Goal: Task Accomplishment & Management: Use online tool/utility

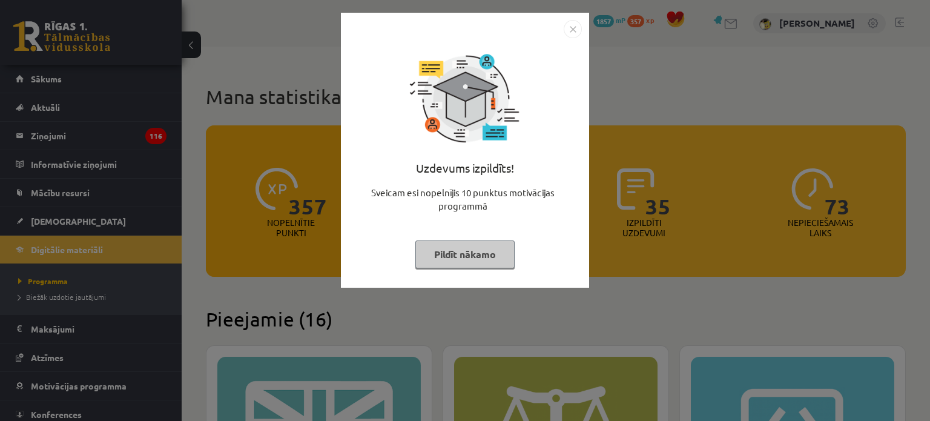
click at [578, 28] on img "Close" at bounding box center [572, 29] width 18 height 18
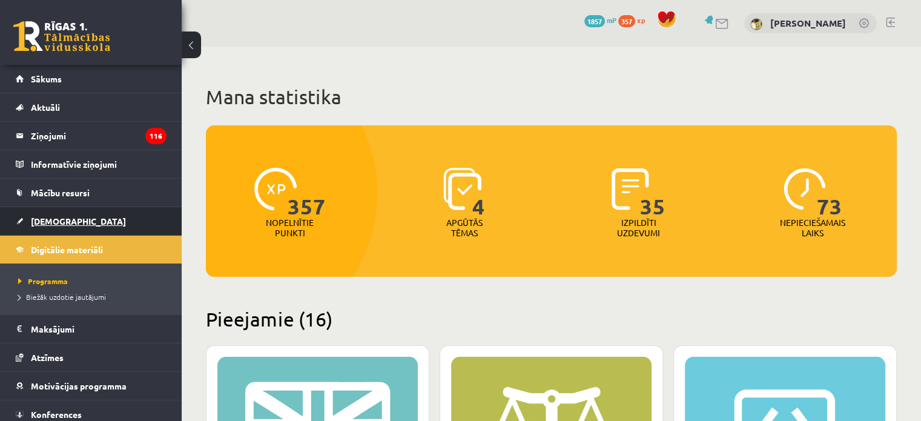
click at [64, 225] on span "[DEMOGRAPHIC_DATA]" at bounding box center [78, 220] width 95 height 11
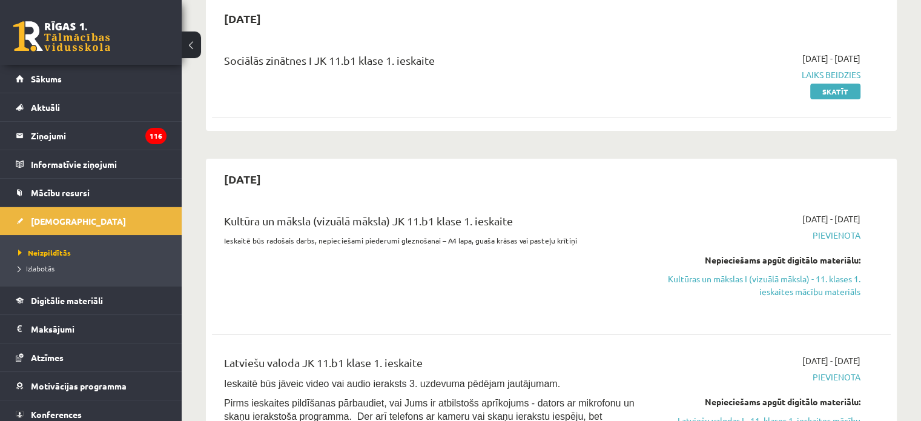
scroll to position [182, 0]
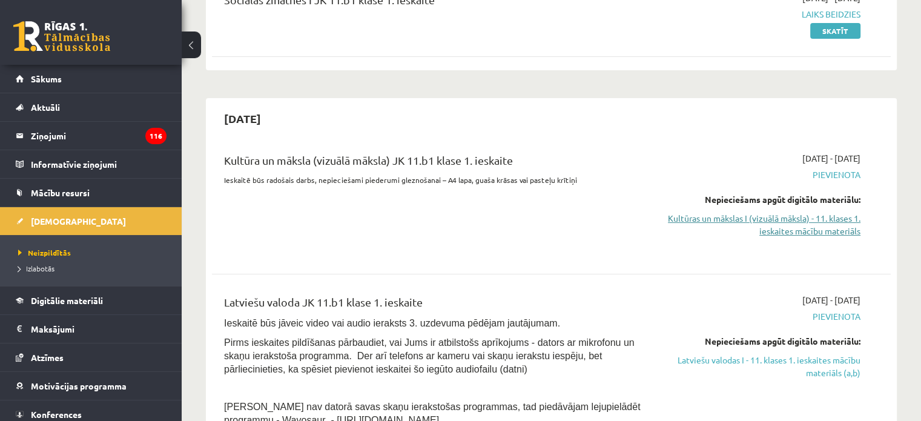
click at [753, 214] on link "Kultūras un mākslas I (vizuālā māksla) - 11. klases 1. ieskaites mācību materiā…" at bounding box center [760, 224] width 200 height 25
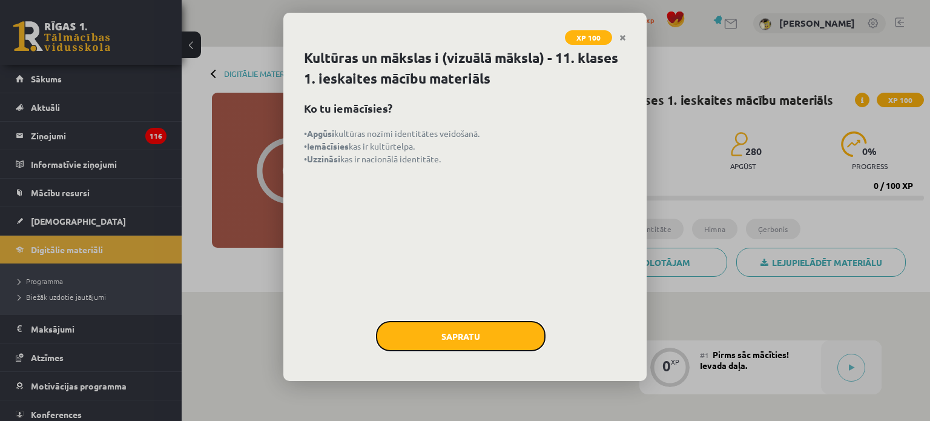
click at [479, 321] on button "Sapratu" at bounding box center [460, 336] width 169 height 30
